Goal: Task Accomplishment & Management: Manage account settings

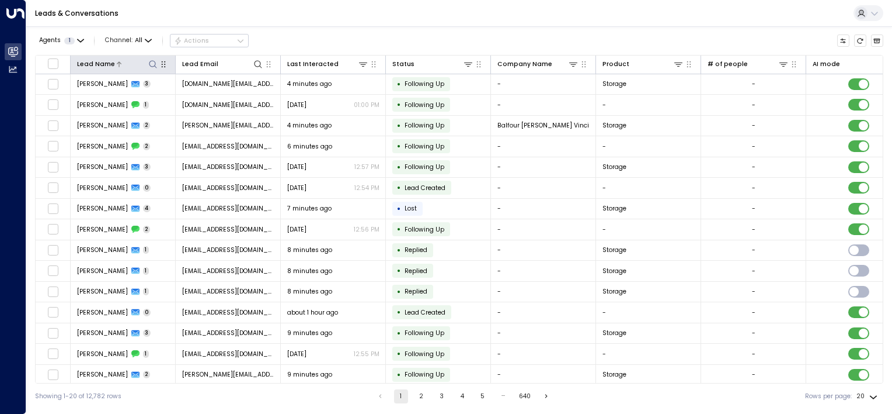
click at [155, 61] on icon at bounding box center [152, 64] width 9 height 9
type input "****"
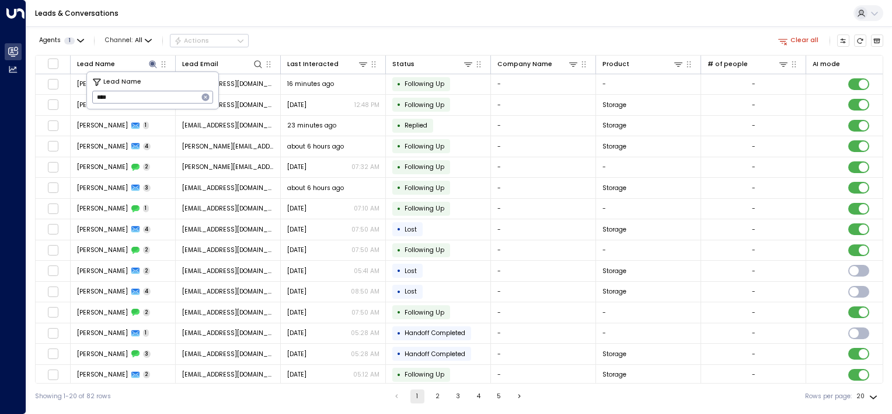
click at [430, 25] on div "Leads & Conversations" at bounding box center [459, 13] width 866 height 27
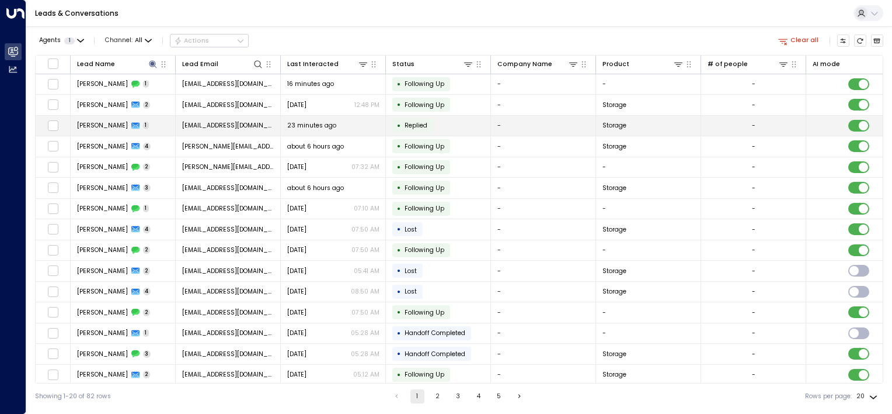
click at [148, 123] on td "[PERSON_NAME] 1" at bounding box center [123, 126] width 105 height 20
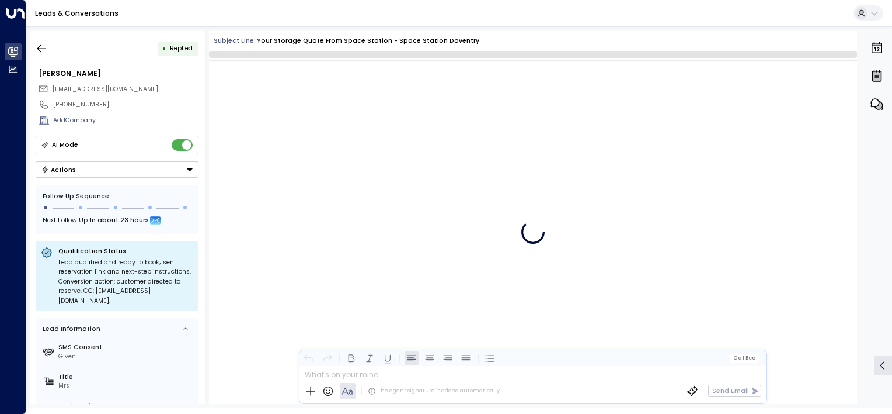
scroll to position [419, 0]
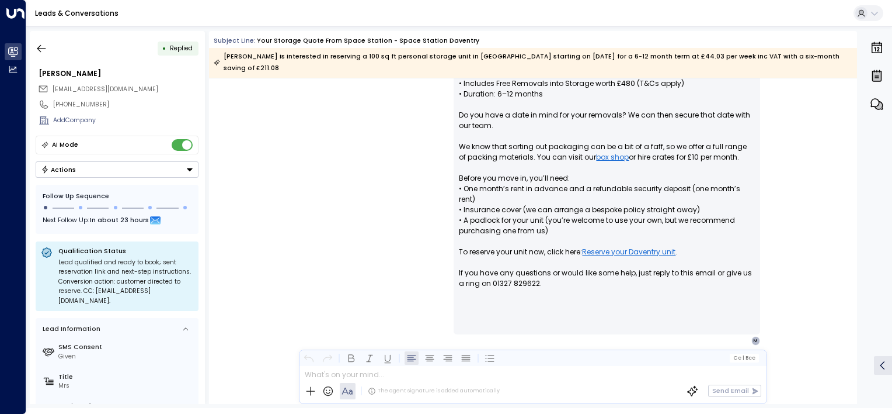
click at [183, 170] on button "Actions" at bounding box center [117, 169] width 163 height 16
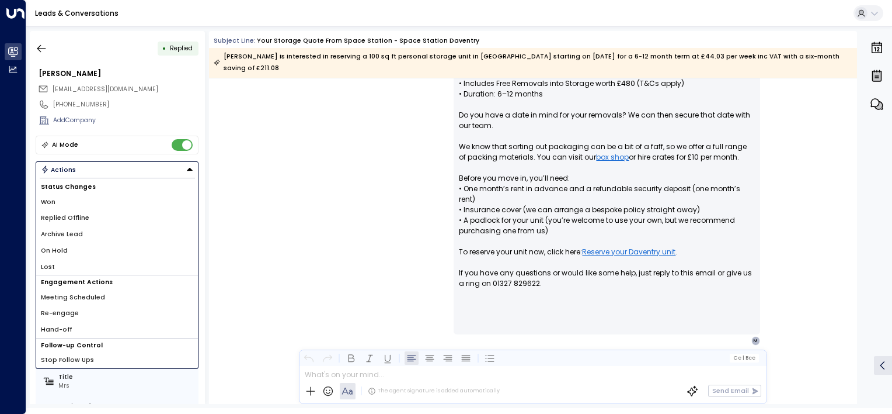
click at [64, 218] on span "Replied Offline" at bounding box center [65, 217] width 48 height 9
